Goal: Entertainment & Leisure: Consume media (video, audio)

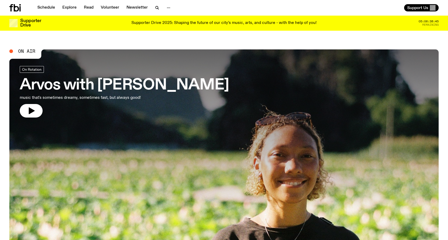
scroll to position [36, 0]
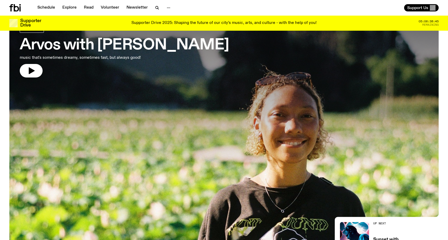
click at [128, 44] on h3 "Arvos with [PERSON_NAME]" at bounding box center [124, 45] width 209 height 15
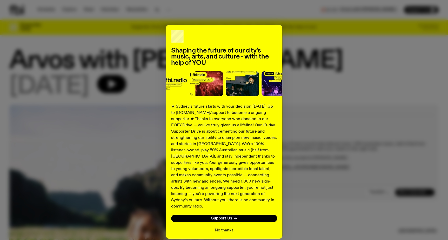
click at [224, 227] on button "No thanks" at bounding box center [224, 230] width 19 height 6
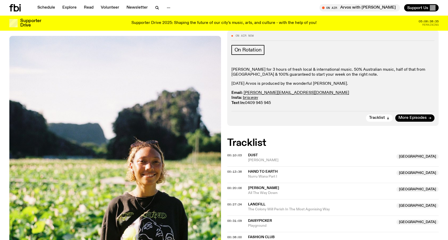
scroll to position [67, 0]
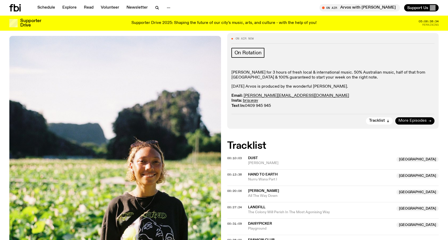
click at [417, 121] on span "More Episodes" at bounding box center [413, 121] width 28 height 4
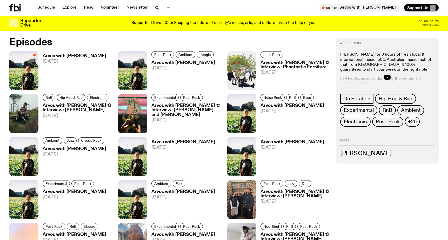
scroll to position [285, 0]
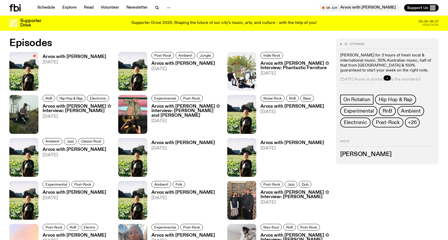
click at [77, 110] on h3 "Arvos with [PERSON_NAME] ✩ Interview: [PERSON_NAME]" at bounding box center [77, 108] width 69 height 9
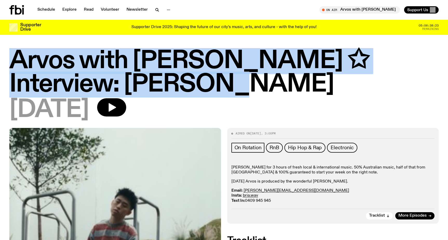
drag, startPoint x: 10, startPoint y: 58, endPoint x: 134, endPoint y: 91, distance: 127.8
click at [134, 91] on h1 "Arvos with [PERSON_NAME] ✩ Interview: [PERSON_NAME]" at bounding box center [224, 72] width 430 height 47
copy h1 "Arvos with [PERSON_NAME] ✩ Interview: [PERSON_NAME]"
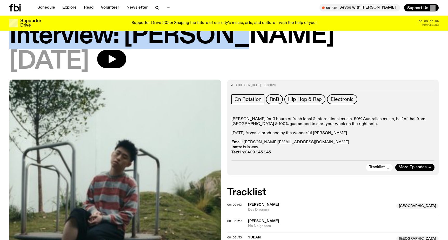
scroll to position [46, 0]
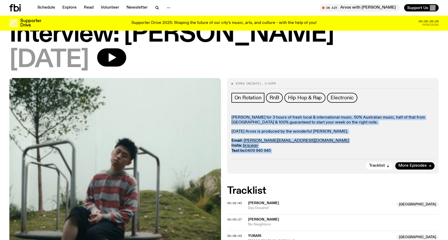
drag, startPoint x: 230, startPoint y: 116, endPoint x: 381, endPoint y: 161, distance: 157.9
click at [381, 161] on div "Aired on [DATE] 3:00pm On Rotation RnB Hip Hop & Rap Electronic Join [PERSON_NA…" at bounding box center [333, 126] width 212 height 96
copy div "[PERSON_NAME] for 3 hours of fresh local & international music. ​50% Australian…"
